Goal: Task Accomplishment & Management: Manage account settings

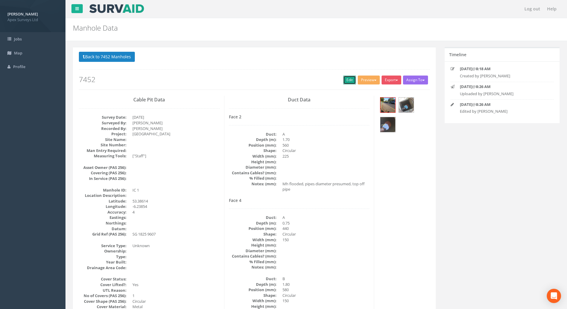
click at [348, 79] on link "Edit" at bounding box center [349, 80] width 13 height 9
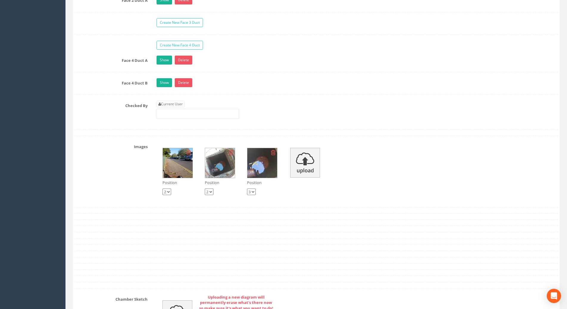
scroll to position [1012, 0]
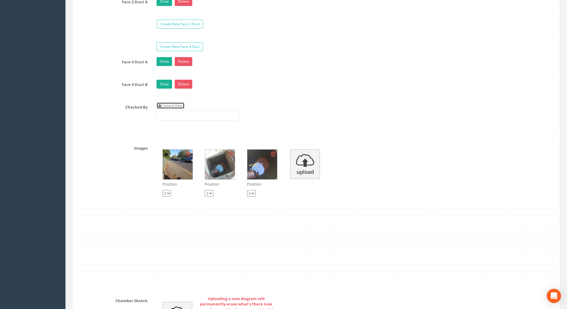
click at [169, 107] on link "Current User" at bounding box center [171, 105] width 28 height 7
type input "[PERSON_NAME]"
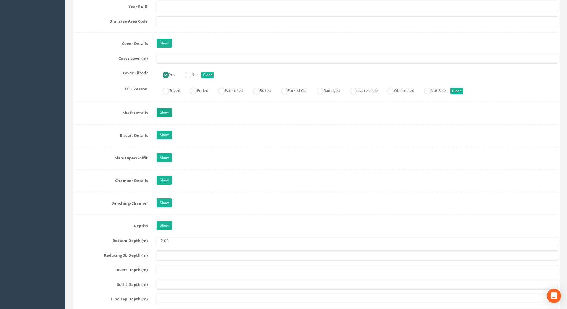
scroll to position [387, 0]
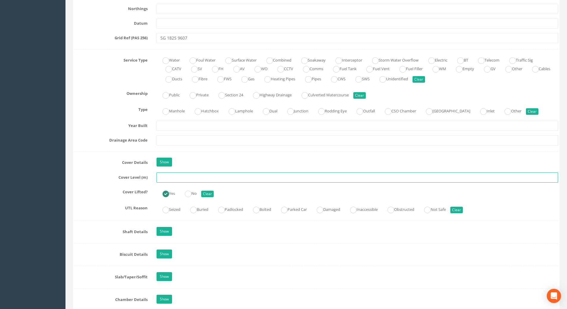
click at [168, 179] on input "text" at bounding box center [358, 178] width 402 height 10
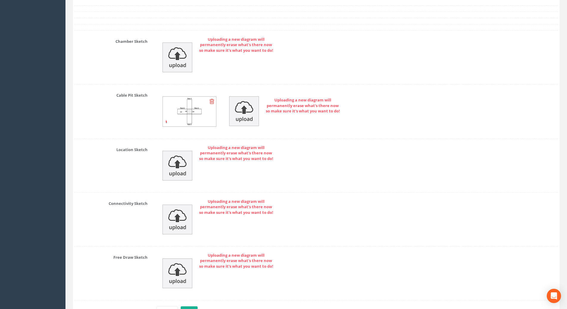
scroll to position [1311, 0]
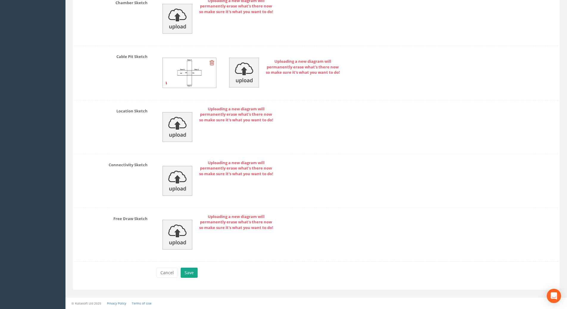
type input "42.40"
click at [189, 275] on button "Save" at bounding box center [189, 273] width 17 height 10
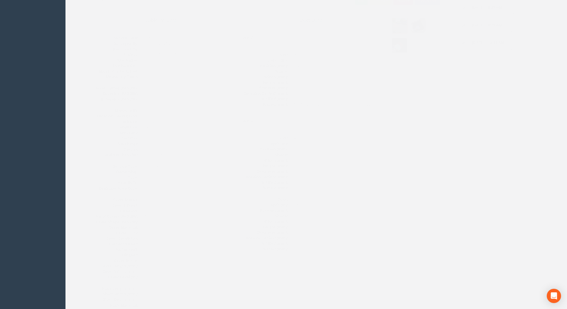
scroll to position [43, 0]
click at [388, 66] on img at bounding box center [387, 61] width 15 height 15
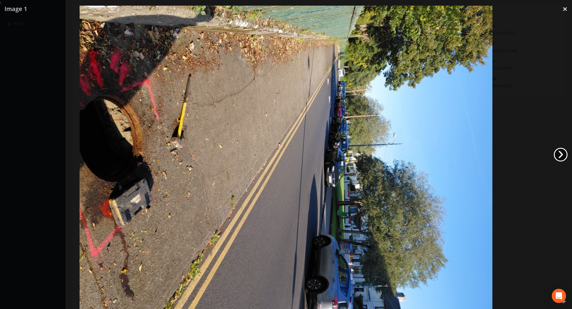
click at [560, 159] on link "›" at bounding box center [560, 155] width 14 height 14
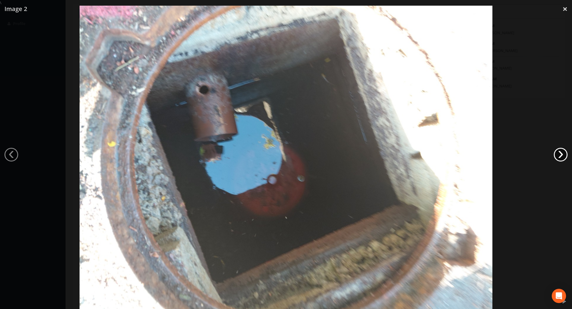
click at [560, 159] on link "›" at bounding box center [560, 155] width 14 height 14
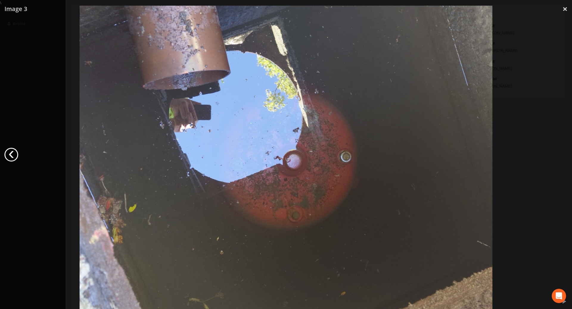
click at [11, 154] on link "‹" at bounding box center [11, 155] width 14 height 14
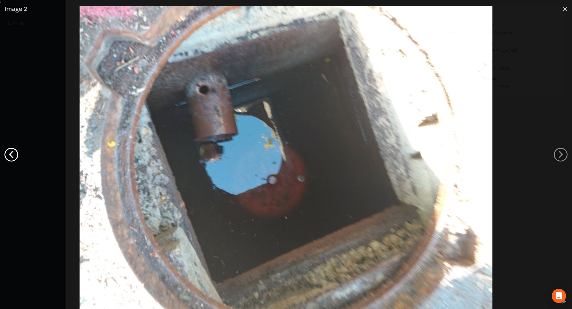
click at [9, 154] on link "‹" at bounding box center [11, 155] width 14 height 14
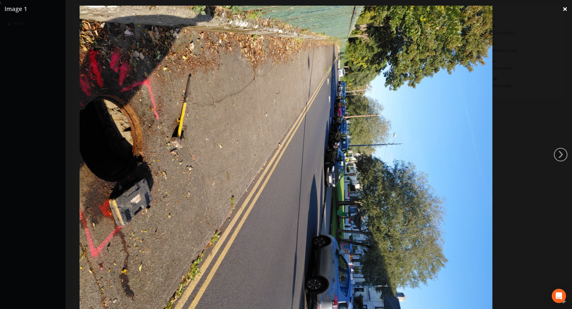
click at [564, 9] on link "×" at bounding box center [565, 9] width 14 height 18
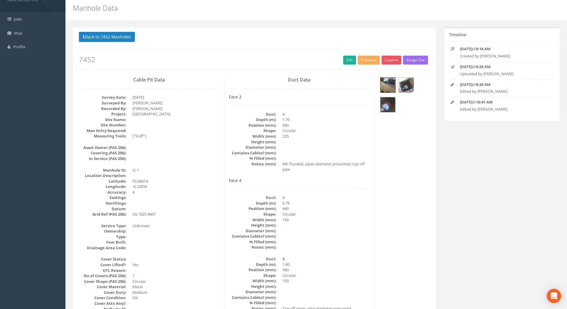
scroll to position [30, 0]
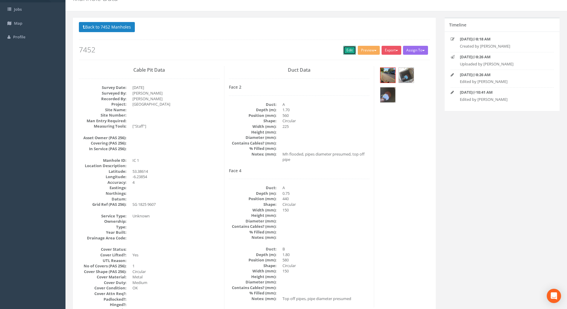
click at [345, 49] on link "Edit" at bounding box center [349, 50] width 13 height 9
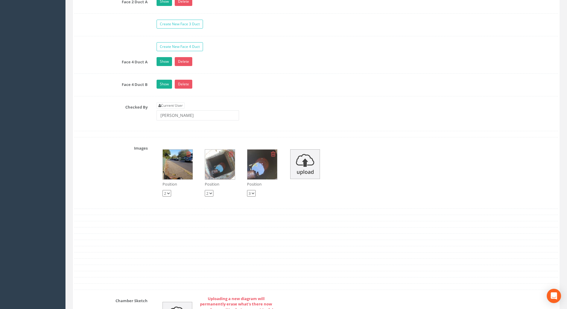
scroll to position [1042, 0]
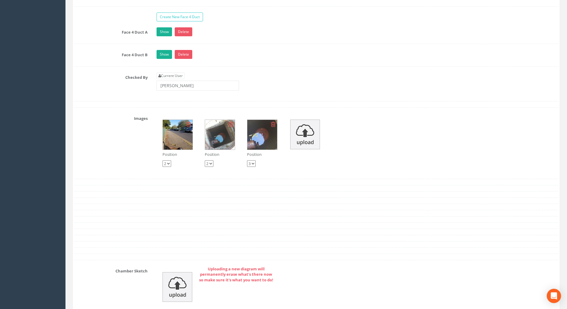
click at [180, 133] on img at bounding box center [178, 135] width 30 height 30
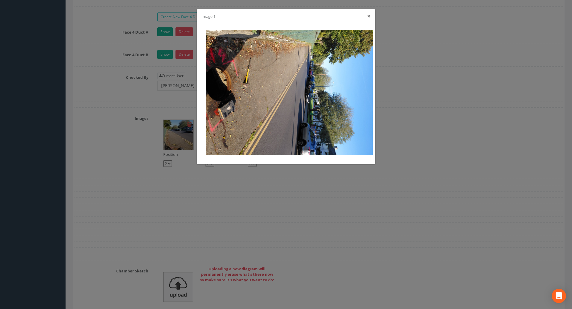
click at [369, 16] on button "×" at bounding box center [369, 16] width 4 height 6
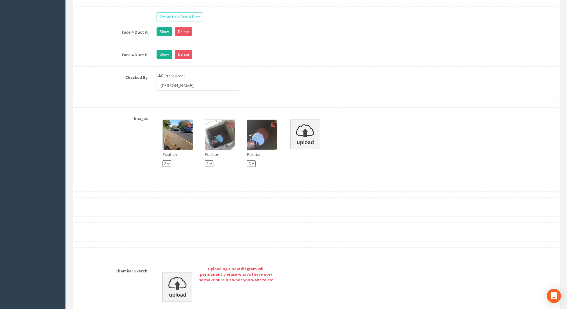
click at [231, 134] on img at bounding box center [220, 135] width 30 height 30
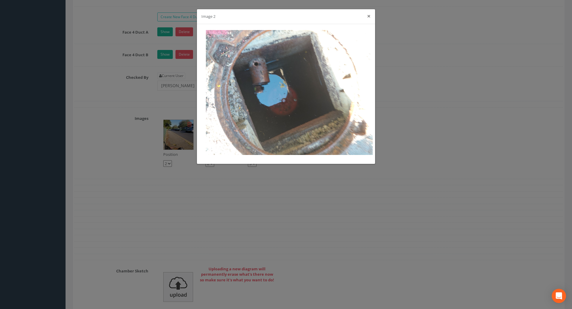
click at [370, 15] on button "×" at bounding box center [369, 16] width 4 height 6
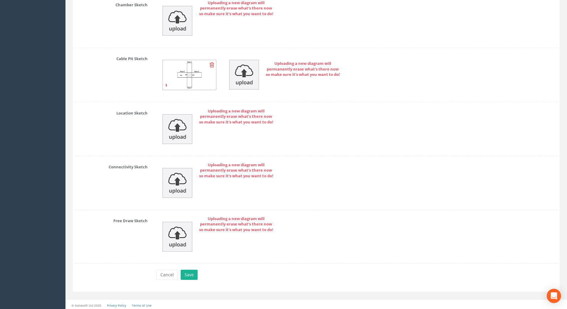
scroll to position [1311, 0]
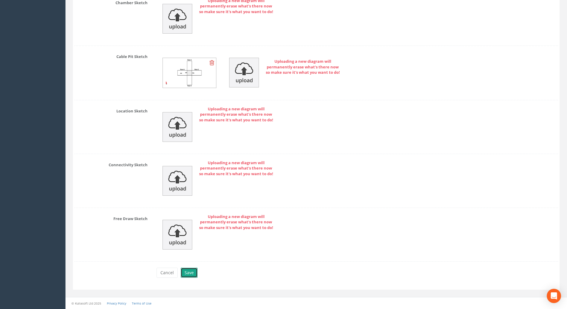
click at [195, 272] on button "Save" at bounding box center [189, 273] width 17 height 10
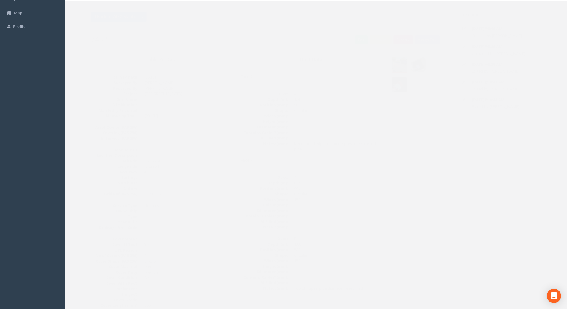
scroll to position [0, 0]
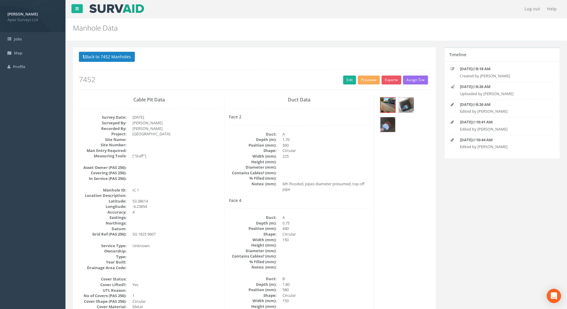
click at [383, 127] on img at bounding box center [387, 124] width 15 height 15
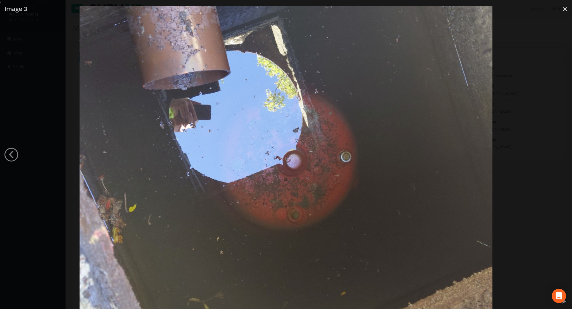
click at [16, 160] on div at bounding box center [286, 160] width 572 height 309
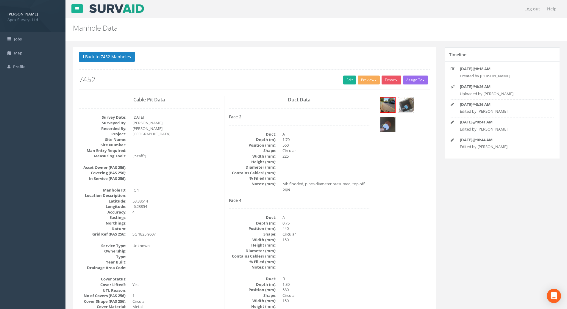
click at [408, 105] on img at bounding box center [406, 105] width 15 height 15
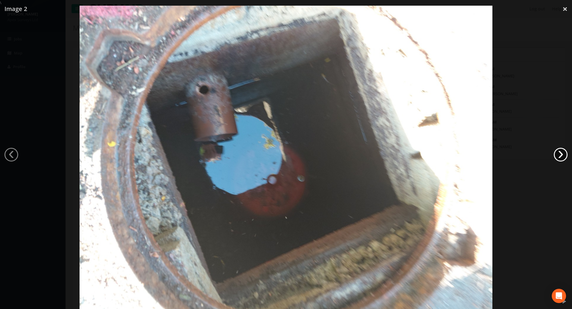
click at [556, 154] on link "›" at bounding box center [560, 155] width 14 height 14
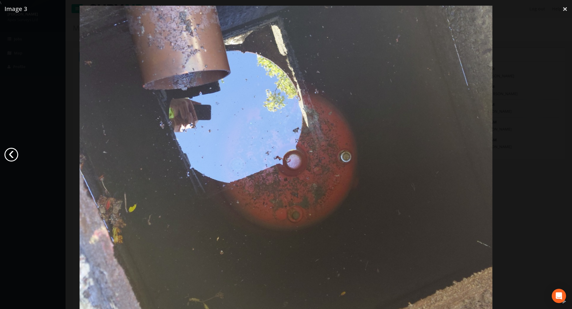
click at [9, 152] on link "‹" at bounding box center [11, 155] width 14 height 14
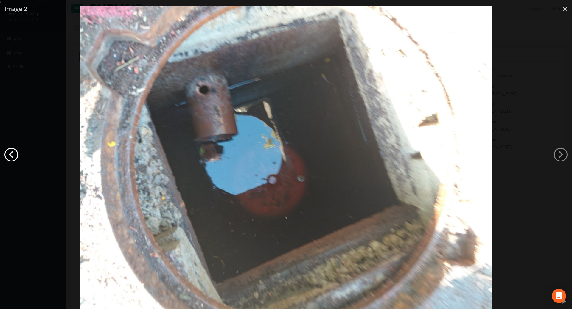
click at [9, 152] on link "‹" at bounding box center [11, 155] width 14 height 14
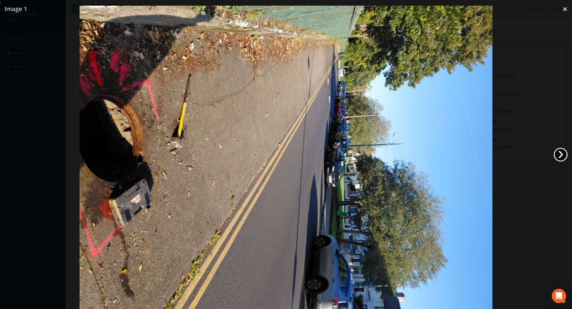
click at [562, 152] on link "›" at bounding box center [560, 155] width 14 height 14
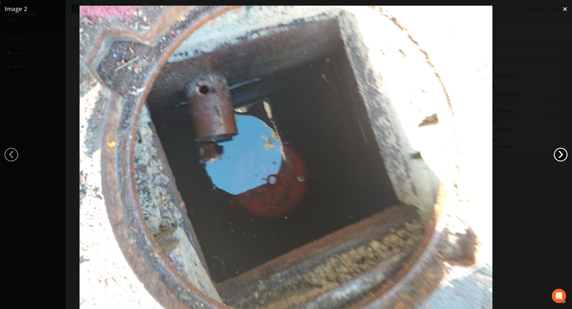
click at [562, 152] on link "›" at bounding box center [560, 155] width 14 height 14
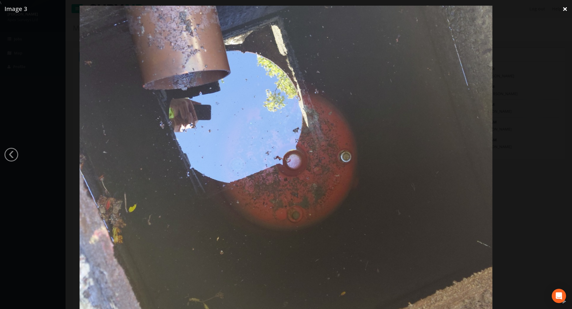
click at [567, 6] on link "×" at bounding box center [565, 9] width 14 height 18
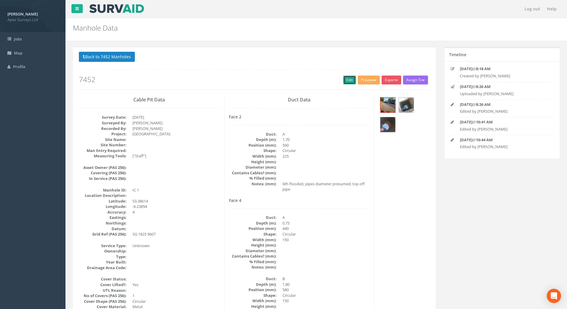
click at [343, 80] on link "Edit" at bounding box center [349, 80] width 13 height 9
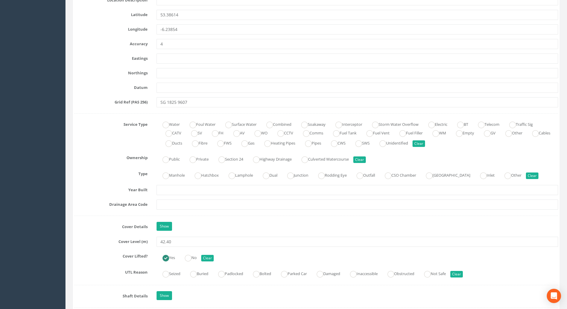
scroll to position [387, 0]
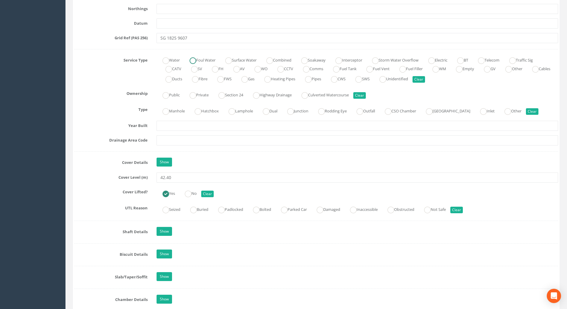
click at [196, 61] on ins at bounding box center [193, 60] width 7 height 7
click at [191, 57] on label "Foul Water" at bounding box center [200, 59] width 32 height 9
click at [195, 60] on ins at bounding box center [193, 60] width 7 height 7
click at [425, 80] on button "Clear" at bounding box center [419, 79] width 13 height 7
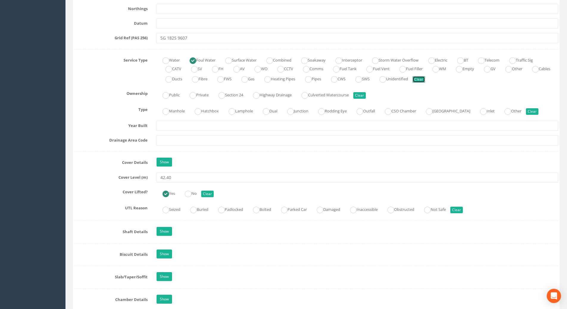
radio input "false"
click at [273, 59] on ins at bounding box center [269, 60] width 7 height 7
radio input "true"
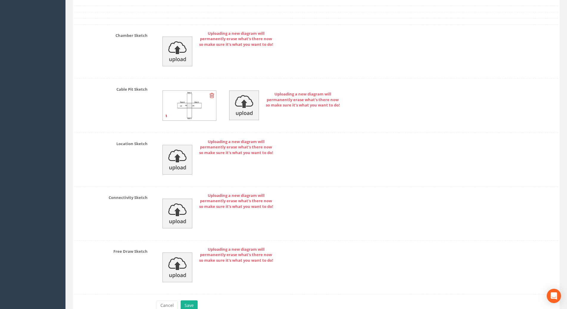
scroll to position [1311, 0]
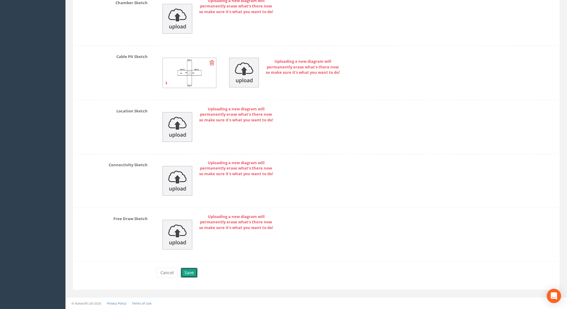
click at [184, 272] on button "Save" at bounding box center [189, 273] width 17 height 10
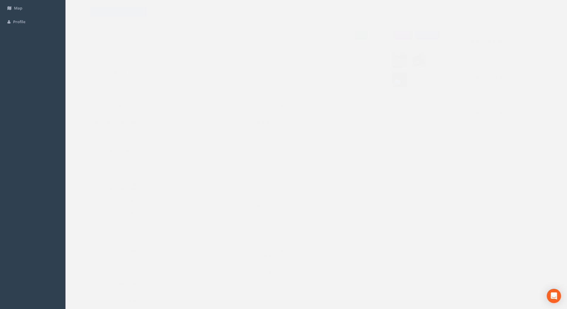
scroll to position [60, 0]
click at [346, 22] on link "Edit" at bounding box center [349, 20] width 13 height 9
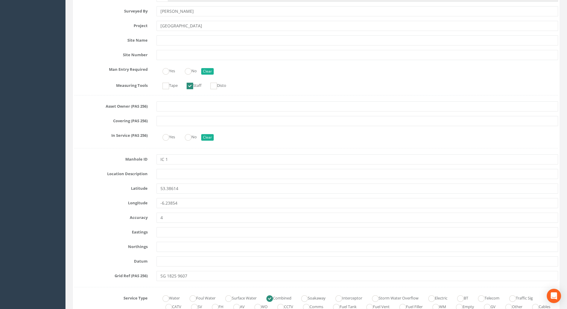
scroll to position [0, 0]
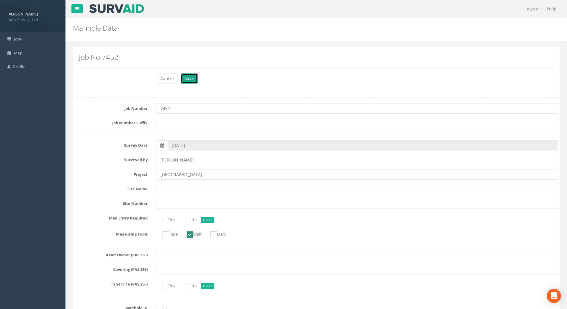
click at [192, 80] on button "Save" at bounding box center [189, 79] width 17 height 10
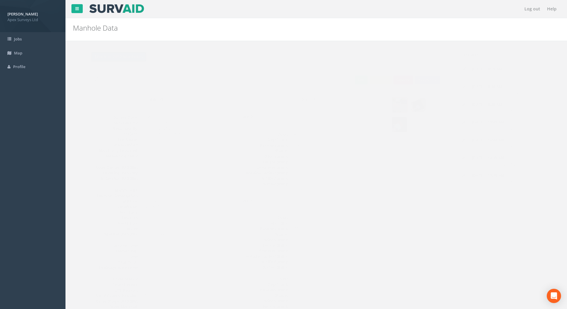
click at [110, 57] on button "Back to 7452 Manholes" at bounding box center [107, 57] width 56 height 10
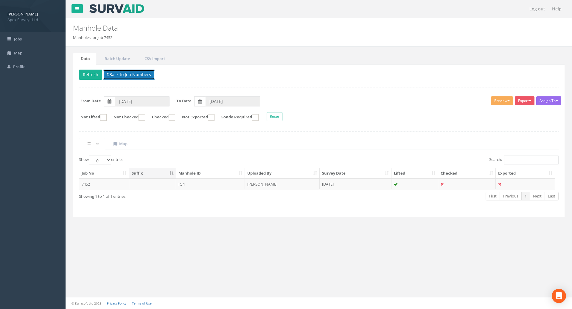
click at [119, 77] on button "Back to Job Numbers" at bounding box center [129, 75] width 52 height 10
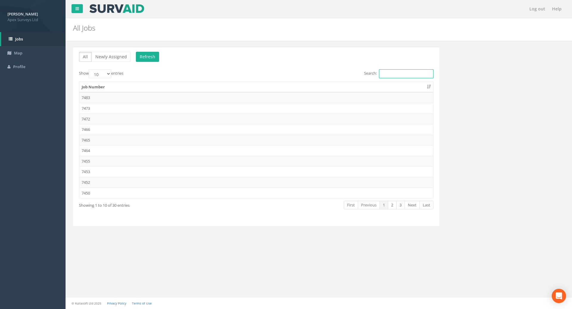
click at [412, 72] on input "Search:" at bounding box center [406, 73] width 54 height 9
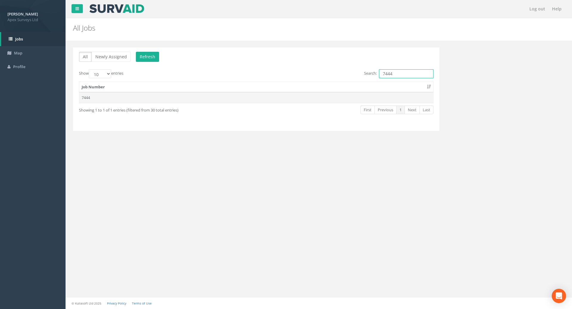
type input "7444"
click at [82, 99] on td "7444" at bounding box center [256, 97] width 354 height 11
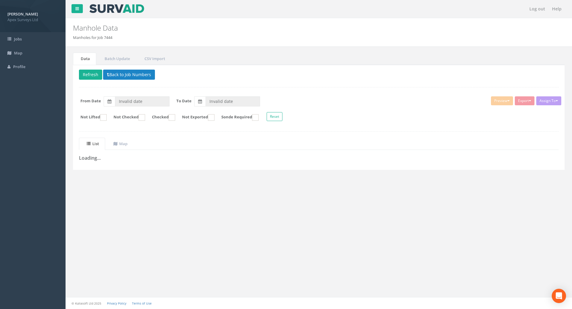
type input "[DATE]"
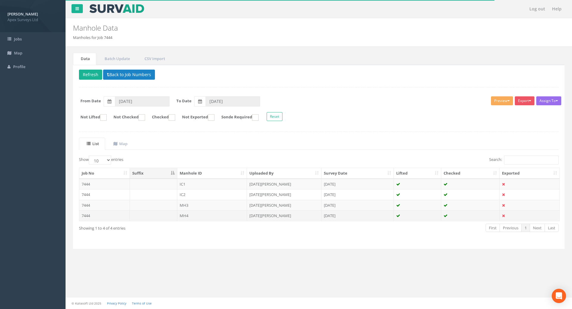
click at [85, 217] on td "7444" at bounding box center [104, 215] width 51 height 11
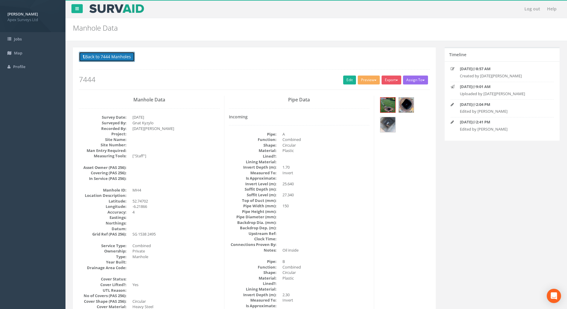
click at [90, 55] on button "Back to 7444 Manholes" at bounding box center [107, 57] width 56 height 10
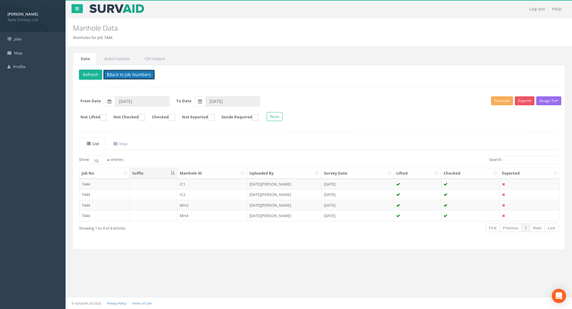
click at [116, 70] on button "Back to Job Numbers" at bounding box center [129, 75] width 52 height 10
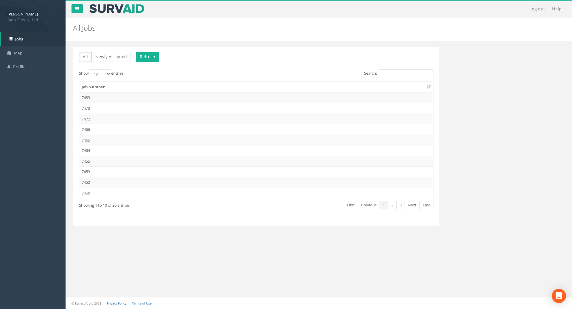
click at [395, 69] on label "Search:" at bounding box center [398, 73] width 69 height 9
click at [395, 69] on input "Search:" at bounding box center [406, 73] width 54 height 9
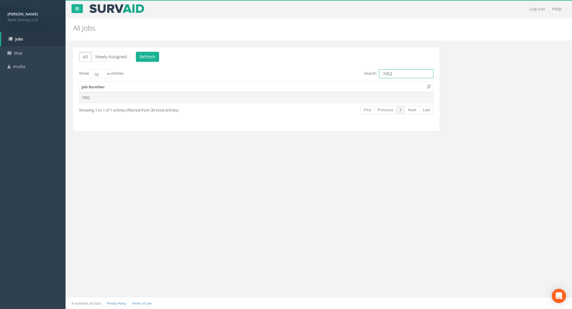
type input "7452"
click at [87, 96] on td "7452" at bounding box center [256, 97] width 354 height 11
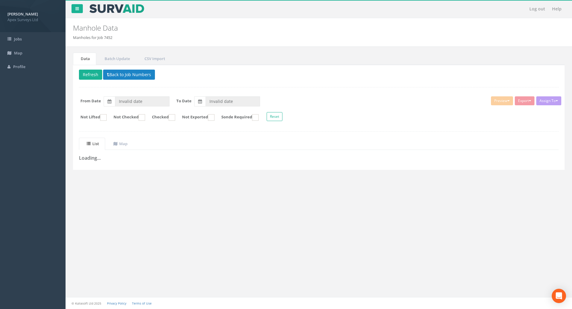
type input "[DATE]"
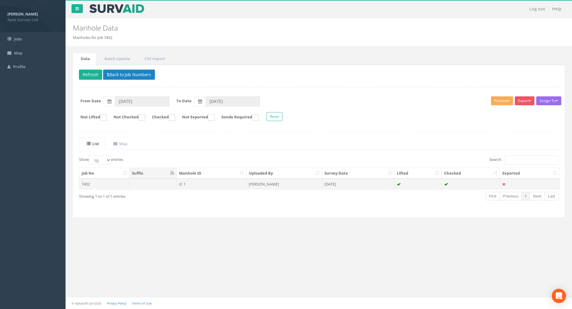
click at [85, 187] on td "7452" at bounding box center [104, 184] width 50 height 11
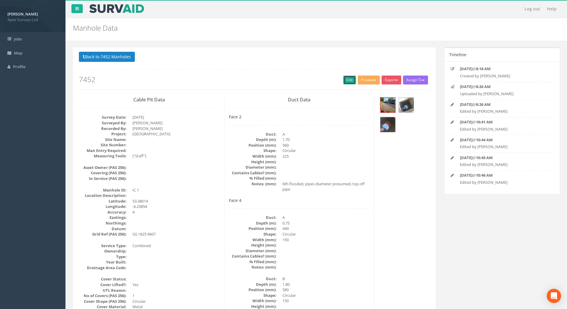
click at [345, 78] on link "Edit" at bounding box center [349, 80] width 13 height 9
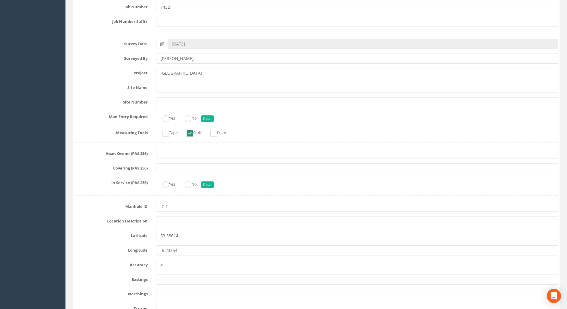
scroll to position [149, 0]
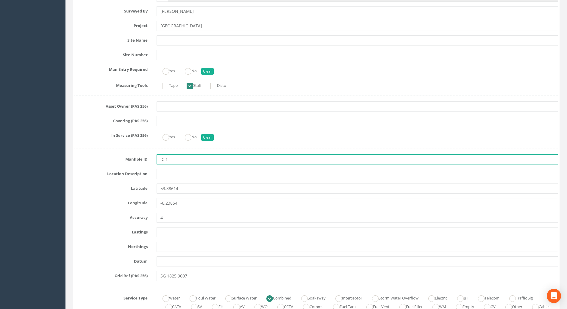
click at [178, 161] on input "IC 1" at bounding box center [358, 160] width 402 height 10
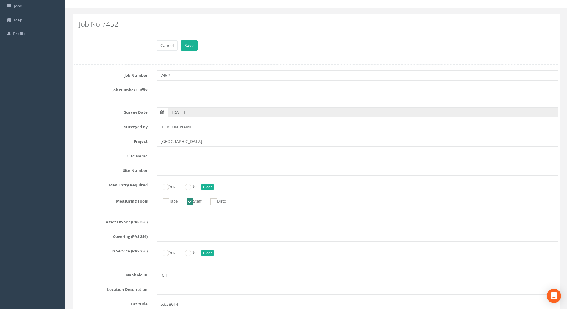
scroll to position [0, 0]
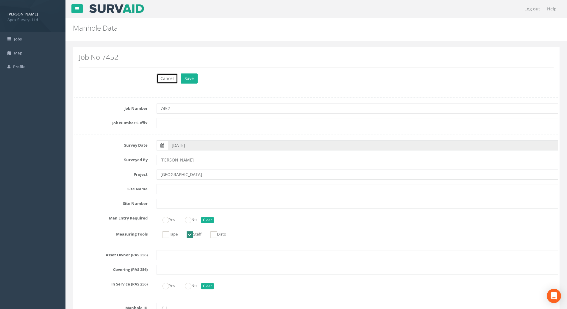
click at [169, 82] on button "Cancel" at bounding box center [167, 79] width 21 height 10
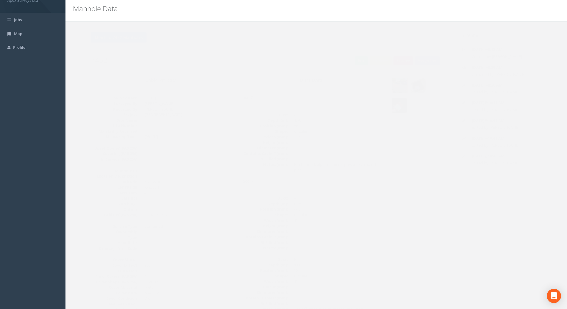
scroll to position [30, 0]
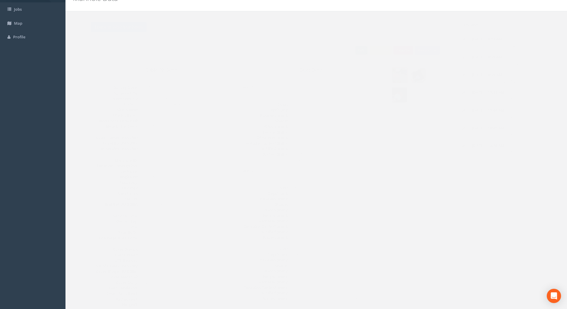
click at [344, 53] on link "Edit" at bounding box center [349, 50] width 13 height 9
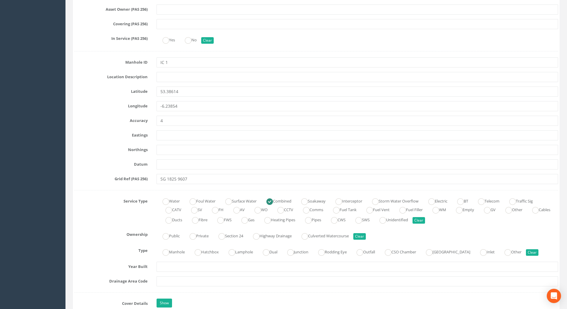
scroll to position [327, 0]
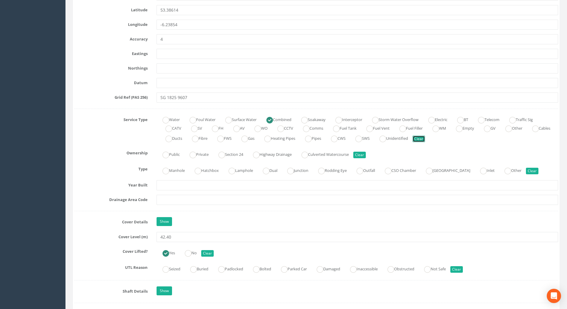
click at [425, 141] on button "Clear" at bounding box center [419, 139] width 13 height 7
radio input "false"
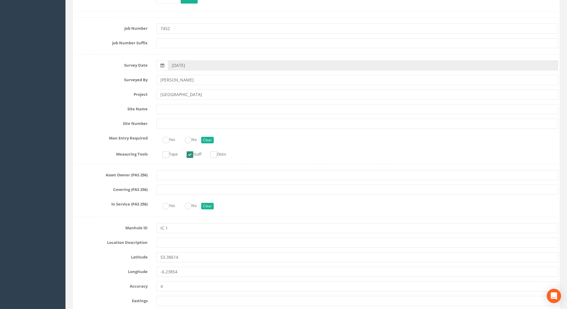
scroll to position [0, 0]
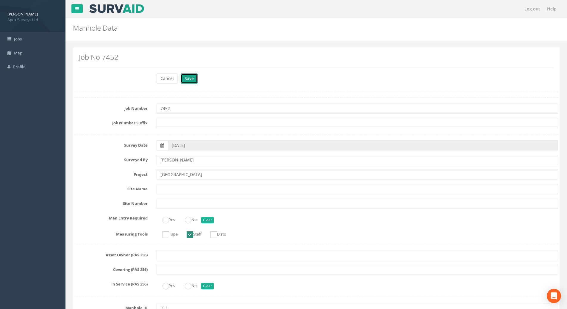
click at [192, 79] on button "Save" at bounding box center [189, 79] width 17 height 10
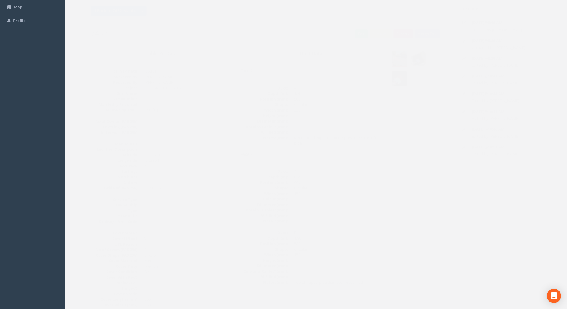
scroll to position [30, 0]
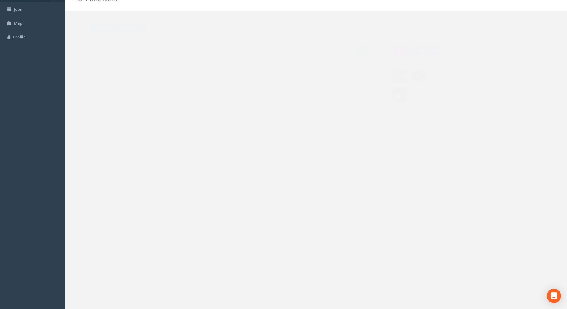
click at [407, 74] on img at bounding box center [406, 75] width 15 height 15
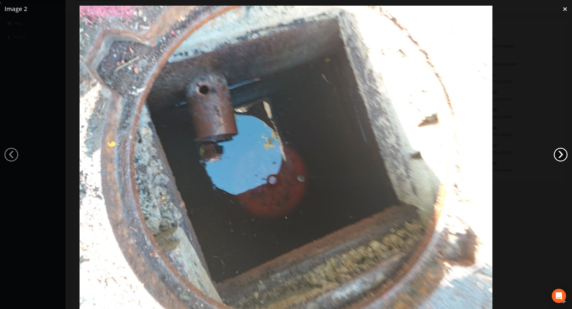
click at [559, 152] on link "›" at bounding box center [560, 155] width 14 height 14
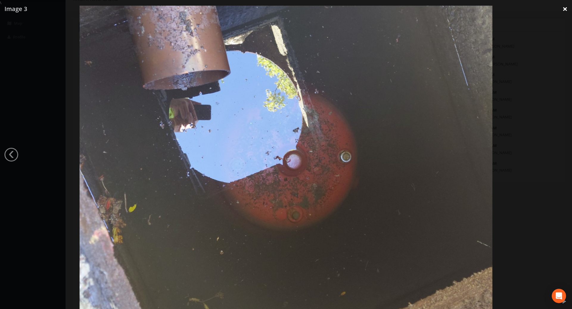
click at [561, 7] on link "×" at bounding box center [565, 9] width 14 height 18
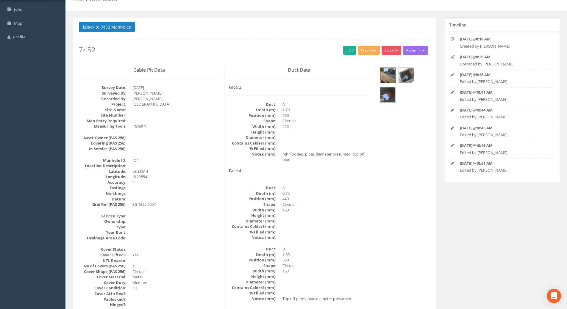
scroll to position [60, 0]
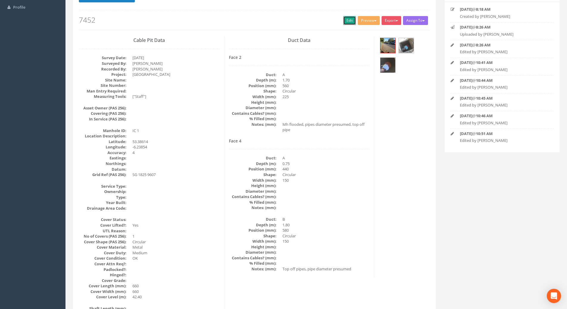
click at [347, 18] on link "Edit" at bounding box center [349, 20] width 13 height 9
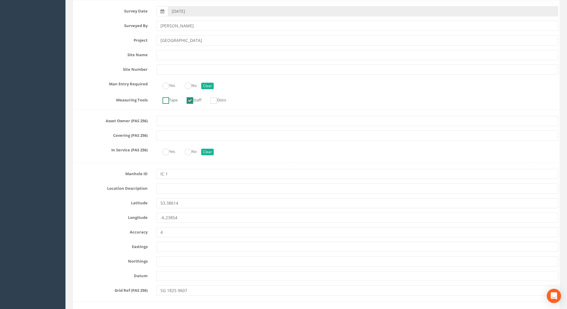
scroll to position [149, 0]
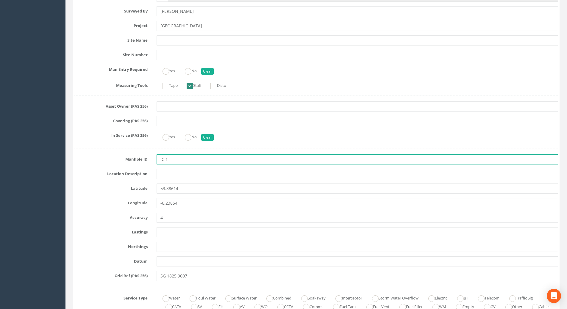
drag, startPoint x: 163, startPoint y: 161, endPoint x: 157, endPoint y: 161, distance: 6.0
click at [157, 161] on input "IC 1" at bounding box center [358, 160] width 402 height 10
type input "IC 1"
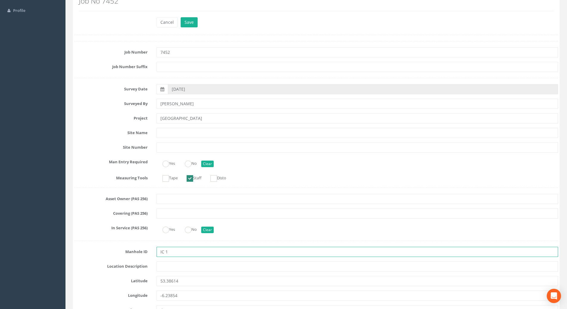
scroll to position [0, 0]
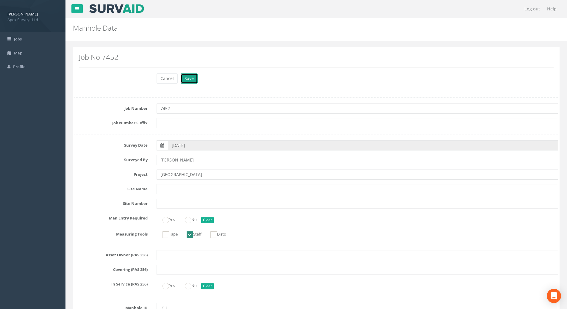
click at [193, 81] on button "Save" at bounding box center [189, 79] width 17 height 10
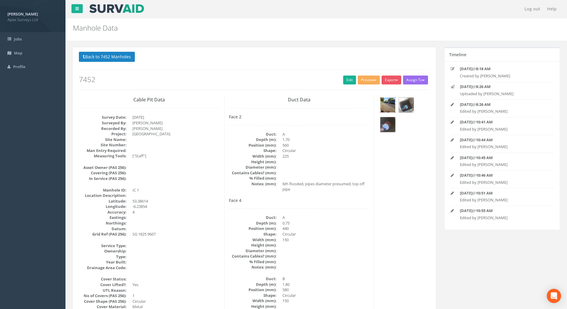
click at [392, 105] on img at bounding box center [387, 105] width 15 height 15
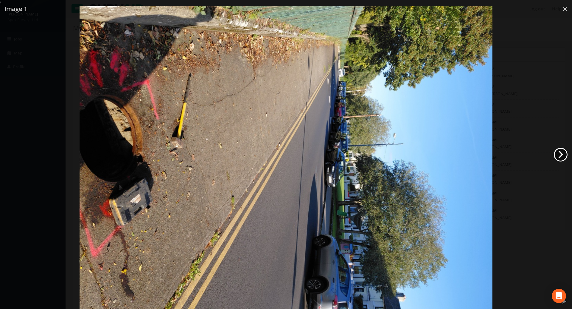
click at [560, 155] on link "›" at bounding box center [560, 155] width 14 height 14
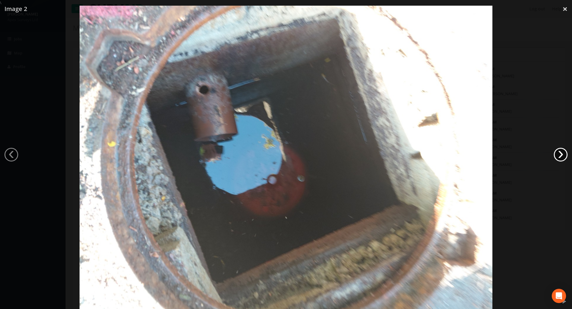
click at [560, 155] on link "›" at bounding box center [560, 155] width 14 height 14
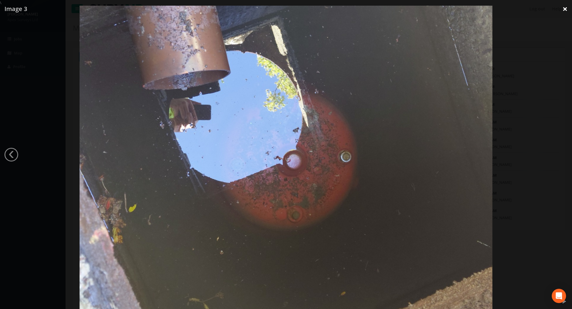
click at [564, 6] on link "×" at bounding box center [565, 9] width 14 height 18
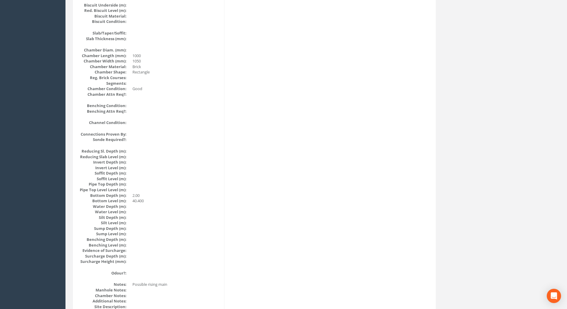
scroll to position [609, 0]
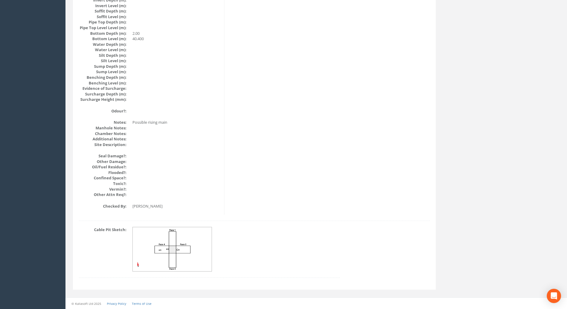
click at [169, 249] on img at bounding box center [172, 249] width 79 height 44
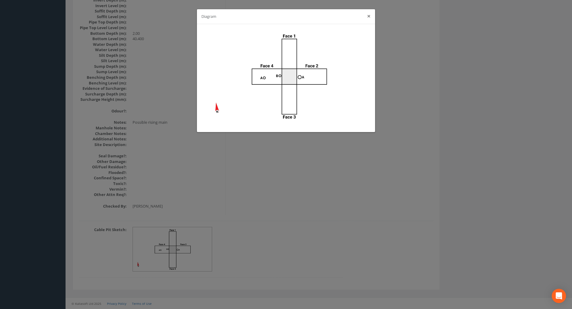
click at [369, 15] on button "×" at bounding box center [369, 16] width 4 height 6
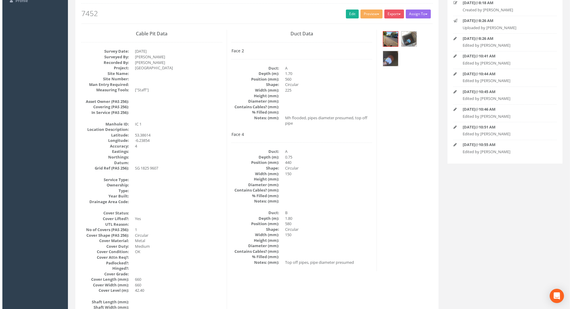
scroll to position [0, 0]
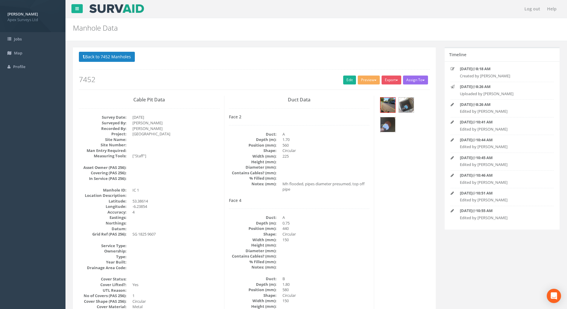
click at [392, 124] on img at bounding box center [387, 124] width 15 height 15
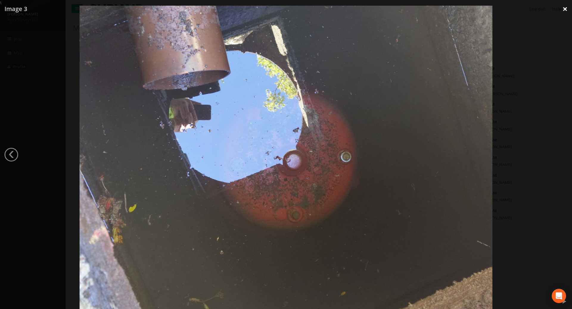
click at [565, 9] on link "×" at bounding box center [565, 9] width 14 height 18
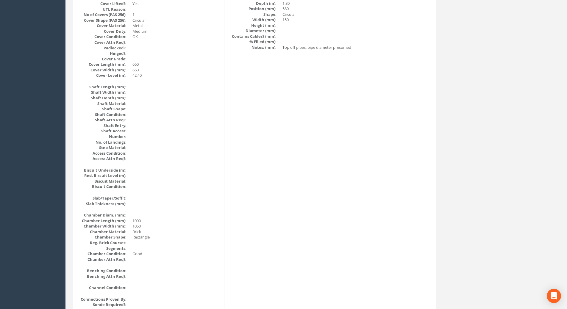
scroll to position [73, 0]
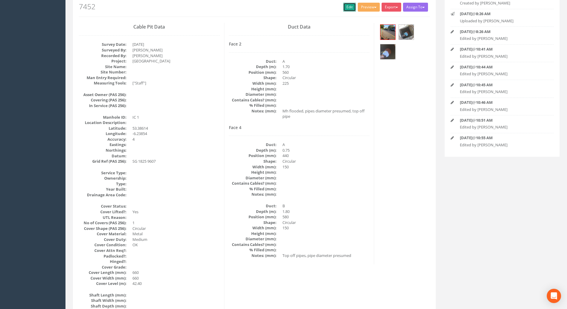
click at [343, 7] on link "Edit" at bounding box center [349, 7] width 13 height 9
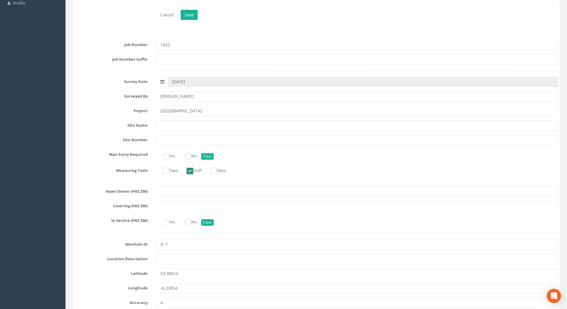
scroll to position [0, 0]
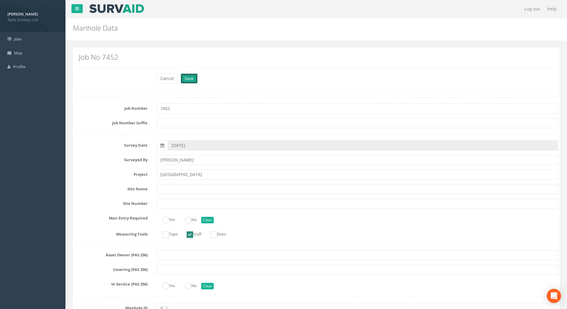
click at [186, 77] on button "Save" at bounding box center [189, 79] width 17 height 10
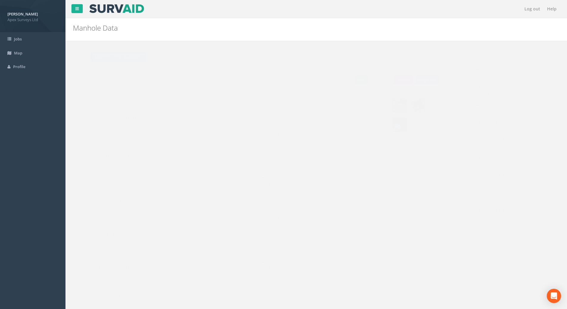
click at [103, 56] on button "Back to 7452 Manholes" at bounding box center [107, 57] width 56 height 10
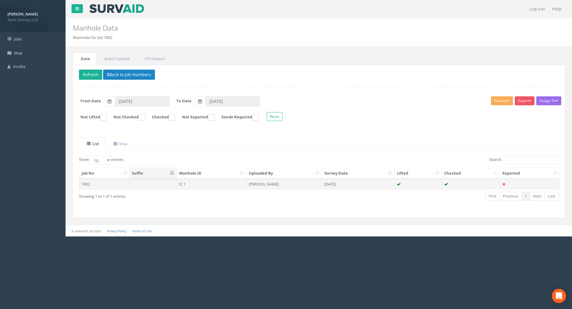
click at [83, 186] on td "7452" at bounding box center [104, 184] width 50 height 11
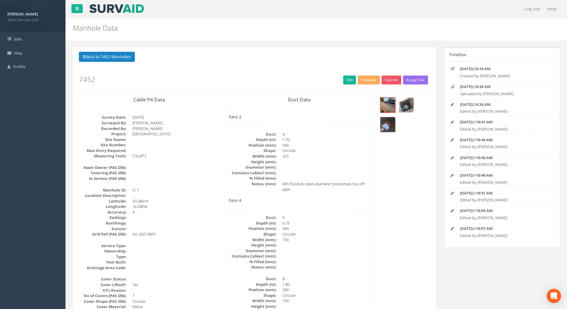
click at [400, 102] on img at bounding box center [406, 105] width 15 height 15
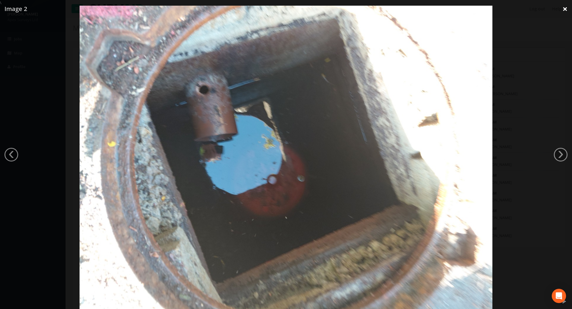
click at [565, 11] on link "×" at bounding box center [565, 9] width 14 height 18
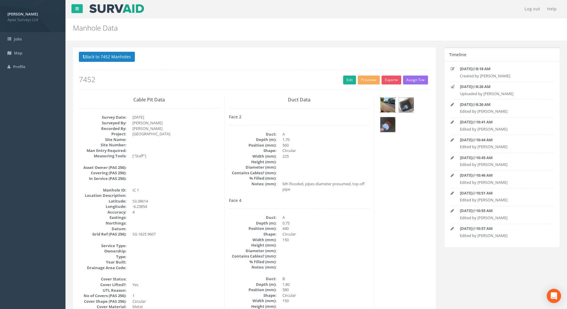
click at [388, 106] on img at bounding box center [387, 105] width 15 height 15
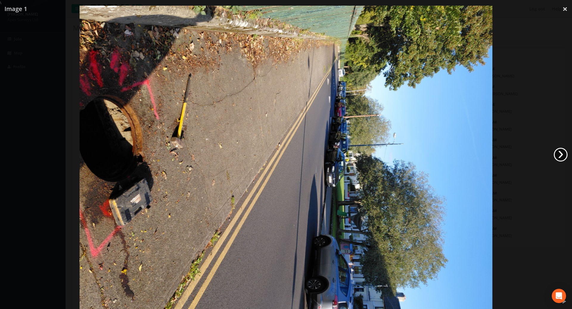
click at [560, 155] on link "›" at bounding box center [560, 155] width 14 height 14
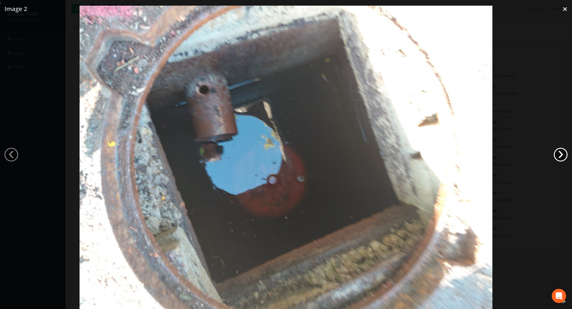
click at [560, 155] on link "›" at bounding box center [560, 155] width 14 height 14
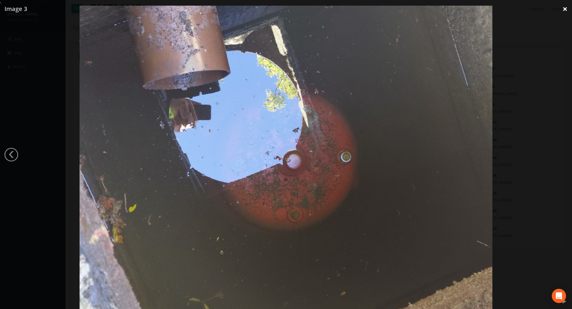
click at [562, 7] on link "×" at bounding box center [565, 9] width 14 height 18
